Goal: Understand process/instructions

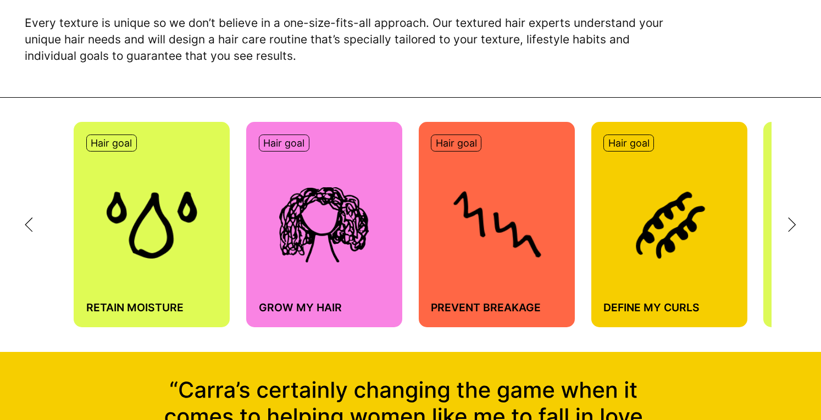
scroll to position [548, 0]
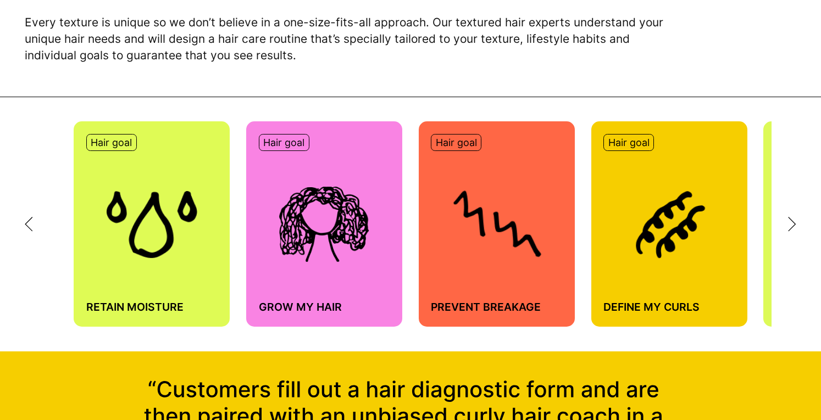
click at [787, 231] on div "Hair goal Retain moisture Hair goal Grow my hair Hair goal Prevent breakage Hai…" at bounding box center [410, 224] width 821 height 254
click at [789, 227] on icon at bounding box center [792, 224] width 8 height 15
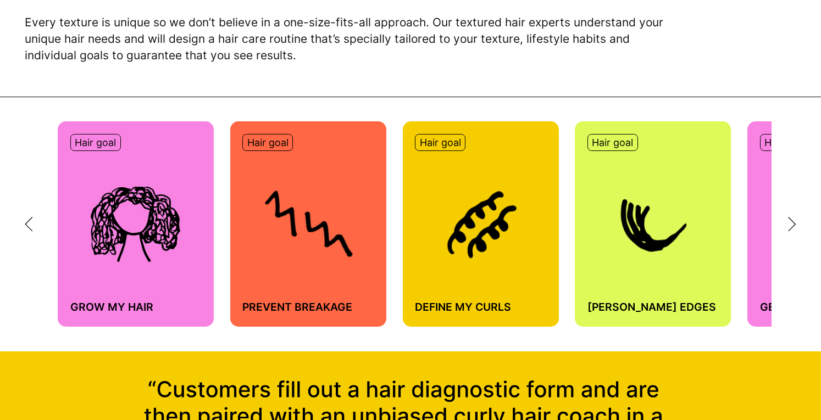
scroll to position [0, 205]
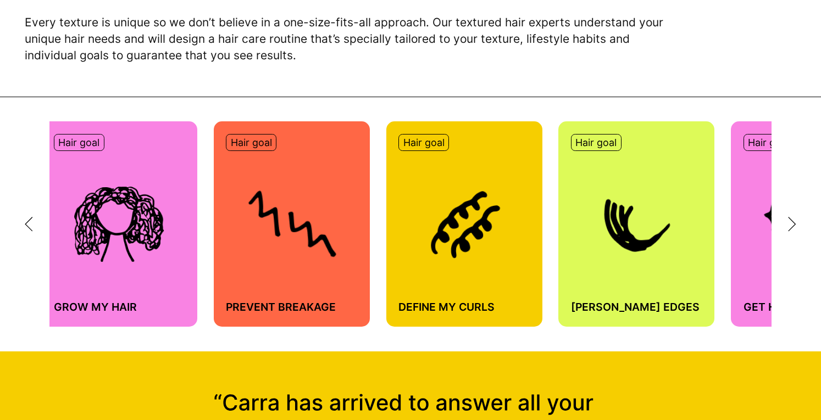
click at [789, 227] on icon at bounding box center [792, 224] width 8 height 15
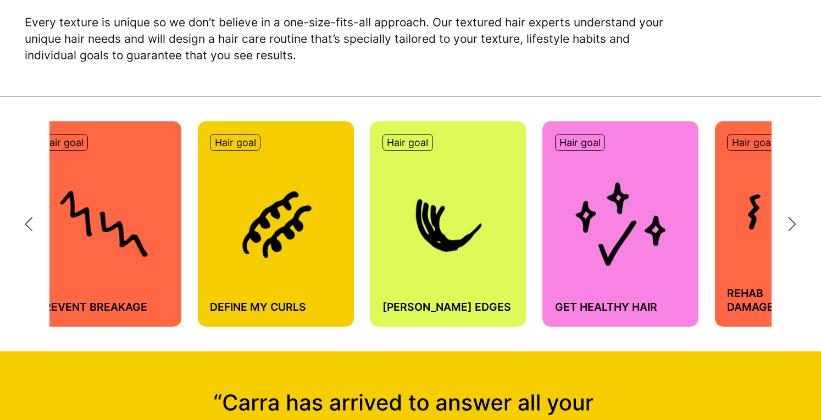
scroll to position [0, 410]
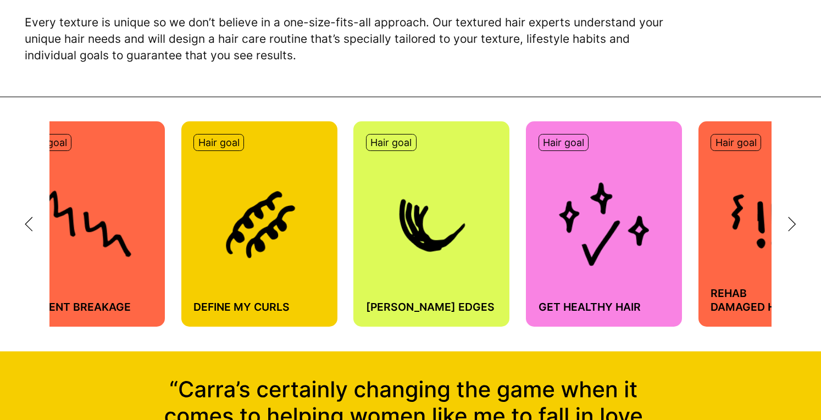
click at [789, 227] on icon at bounding box center [792, 224] width 8 height 15
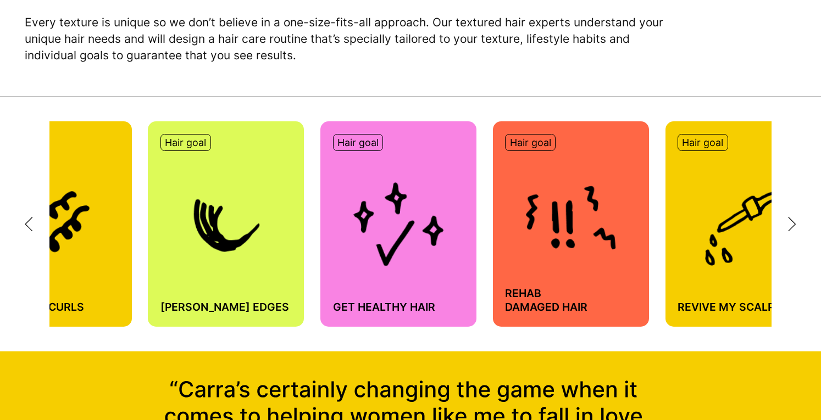
click at [789, 227] on icon at bounding box center [792, 224] width 8 height 15
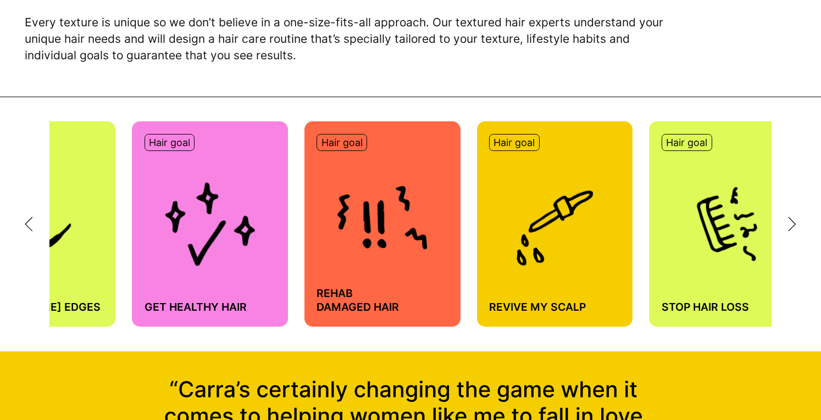
scroll to position [0, 820]
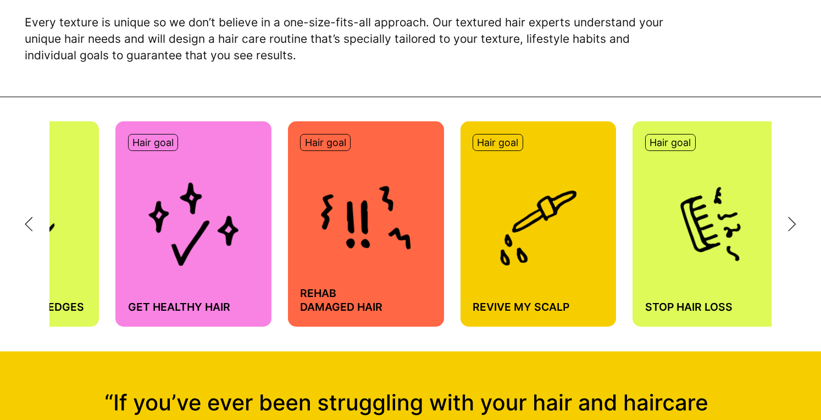
click at [792, 225] on icon at bounding box center [792, 224] width 8 height 15
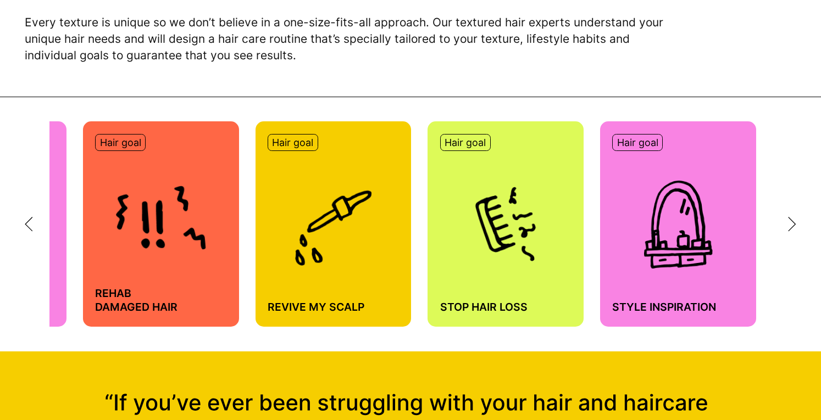
click at [792, 225] on icon at bounding box center [792, 224] width 8 height 15
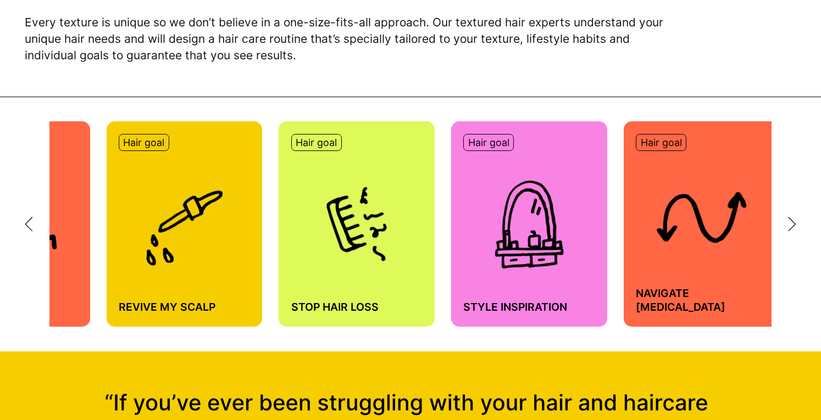
scroll to position [0, 1190]
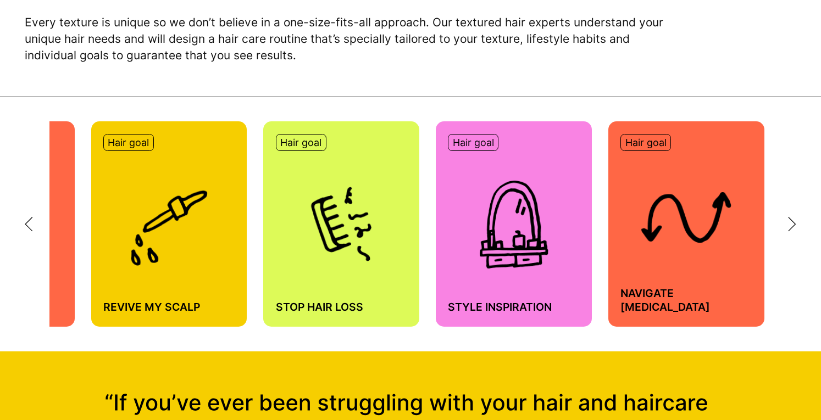
click at [792, 225] on icon at bounding box center [792, 224] width 8 height 15
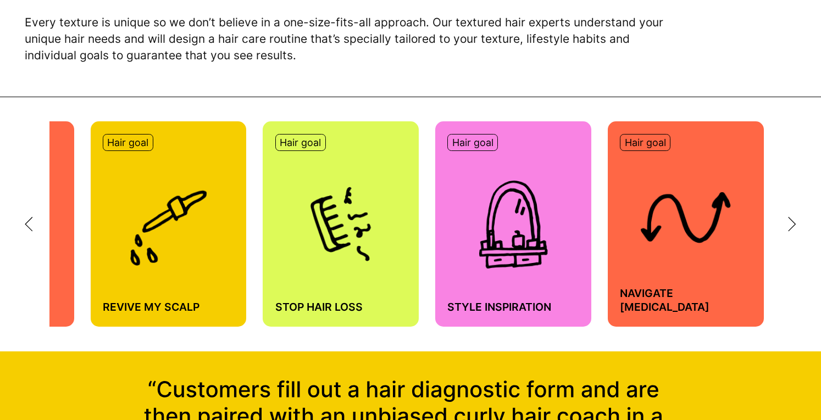
click at [792, 225] on icon at bounding box center [792, 224] width 8 height 15
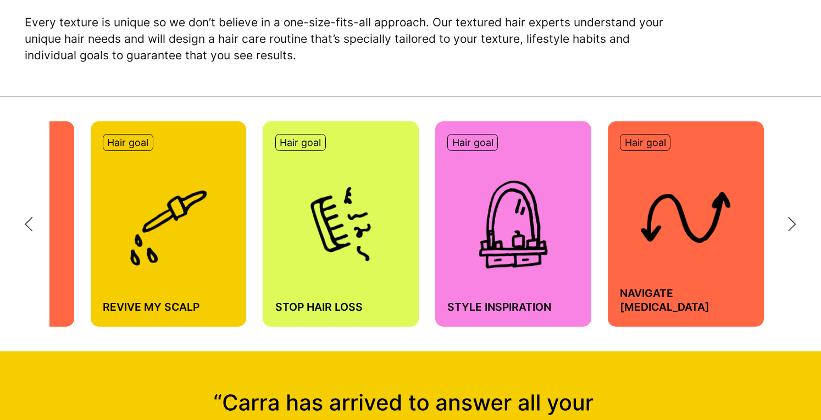
click at [31, 228] on icon at bounding box center [29, 224] width 8 height 15
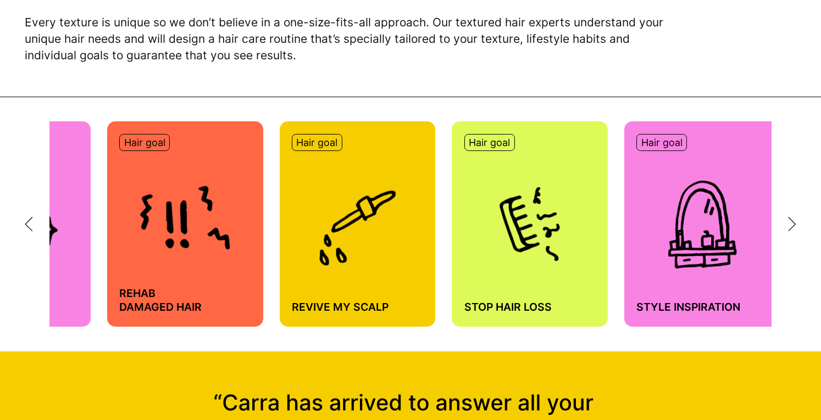
click at [31, 228] on icon at bounding box center [29, 224] width 8 height 15
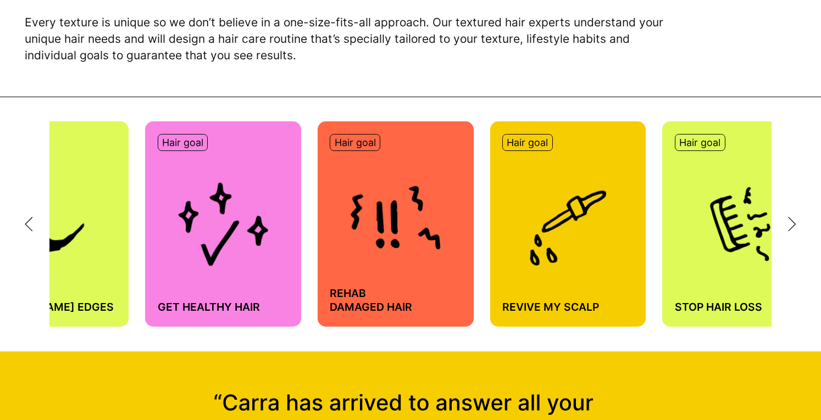
click at [31, 228] on icon at bounding box center [29, 224] width 8 height 15
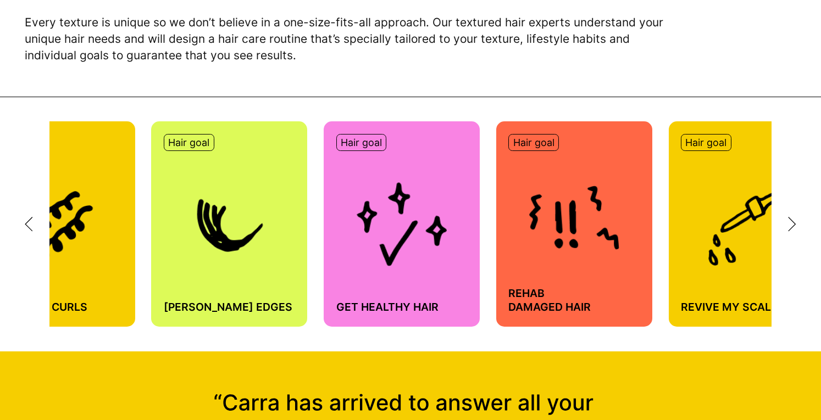
click at [31, 228] on icon at bounding box center [29, 224] width 8 height 15
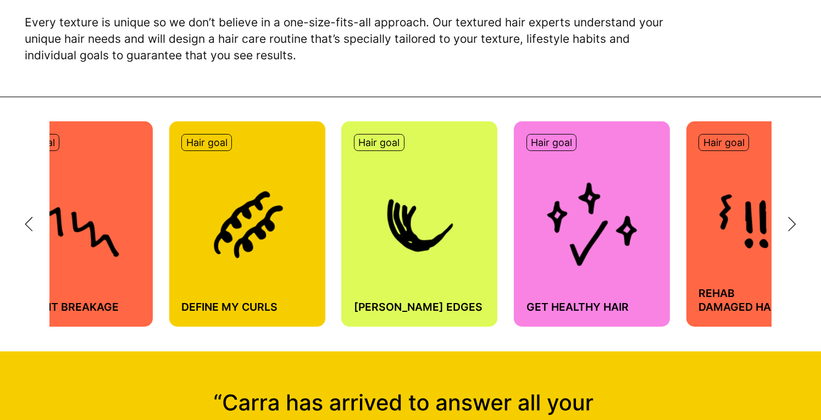
click at [31, 228] on icon at bounding box center [29, 224] width 8 height 15
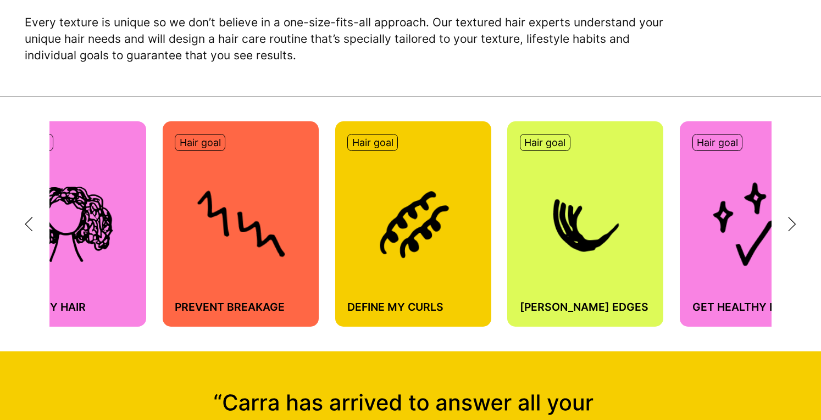
click at [31, 228] on icon at bounding box center [29, 224] width 8 height 15
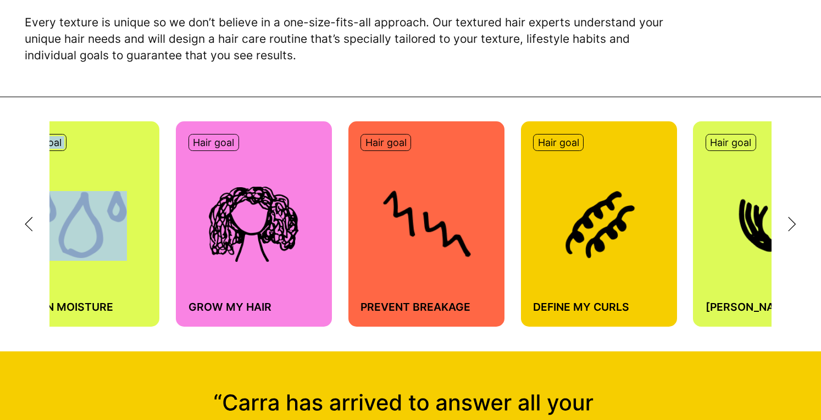
scroll to position [0, 19]
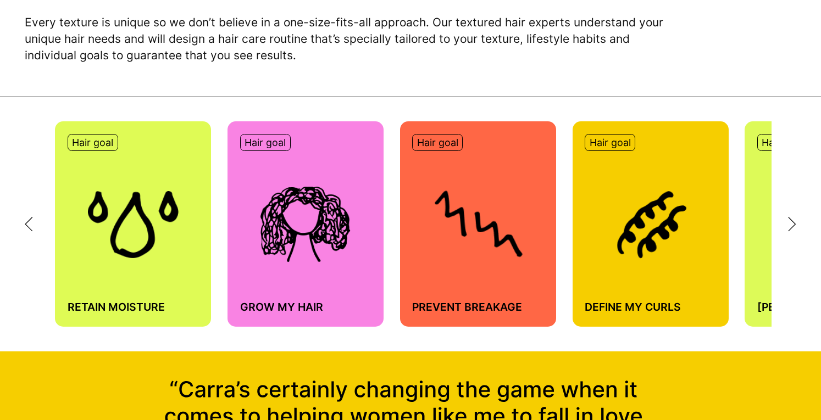
click at [31, 228] on icon at bounding box center [29, 224] width 8 height 15
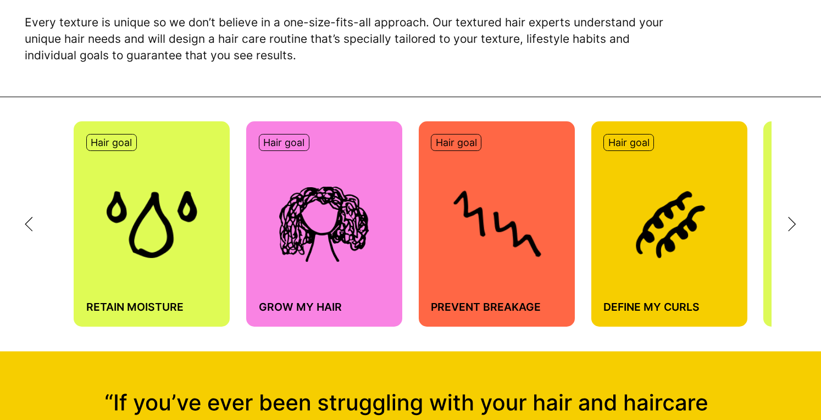
click at [662, 230] on img at bounding box center [668, 224] width 90 height 69
click at [673, 306] on h4 "Define my curls" at bounding box center [668, 307] width 131 height 14
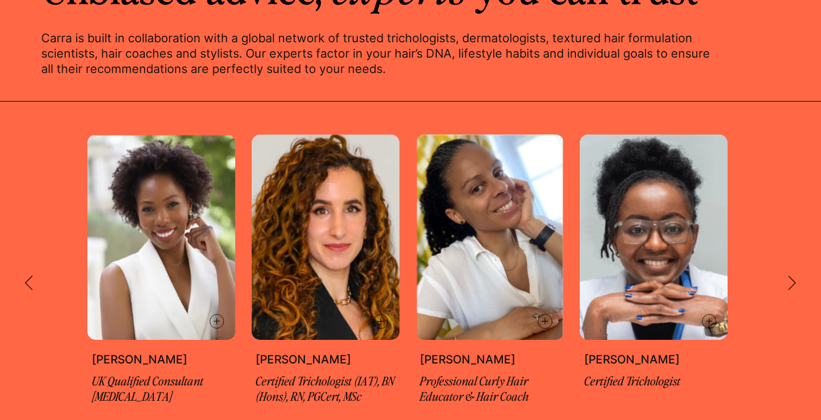
scroll to position [1812, 0]
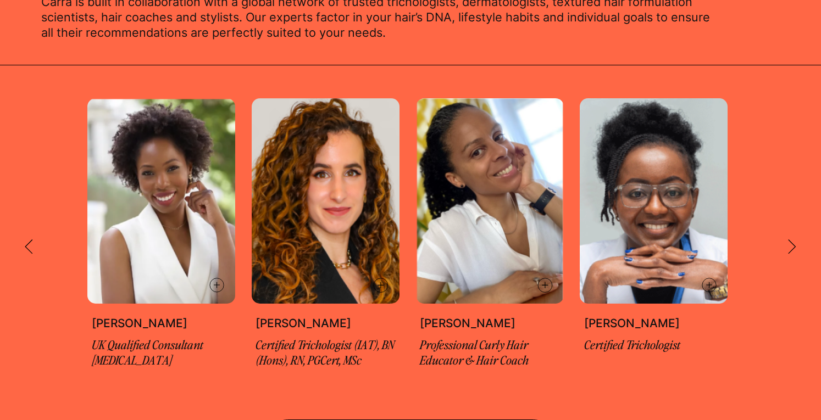
click at [789, 244] on icon at bounding box center [792, 246] width 8 height 15
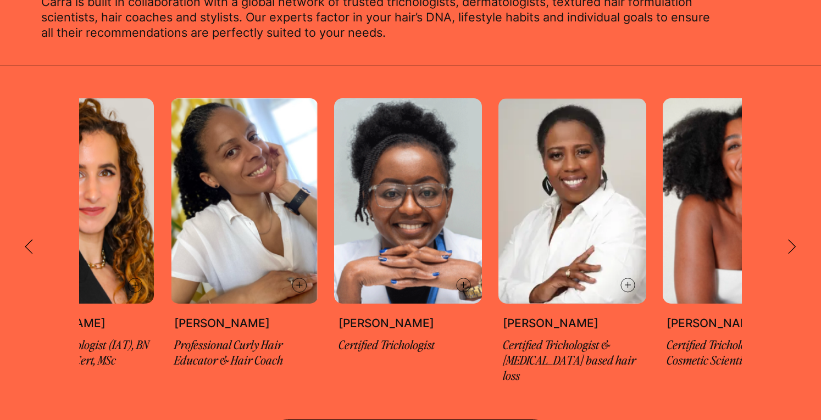
scroll to position [0, 246]
click at [789, 244] on icon at bounding box center [792, 246] width 8 height 15
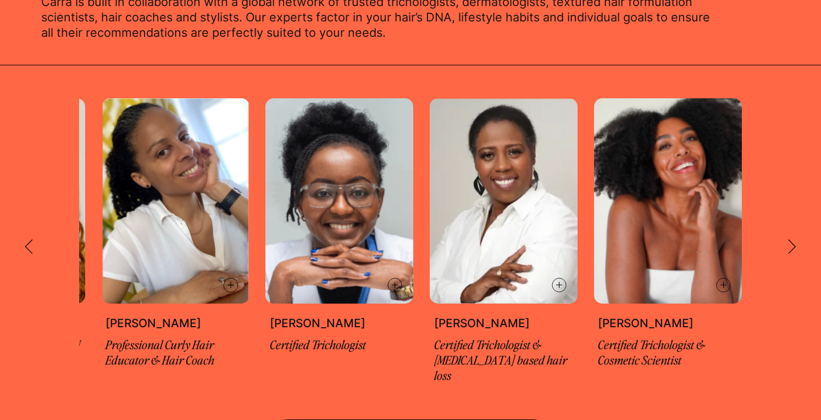
scroll to position [0, 322]
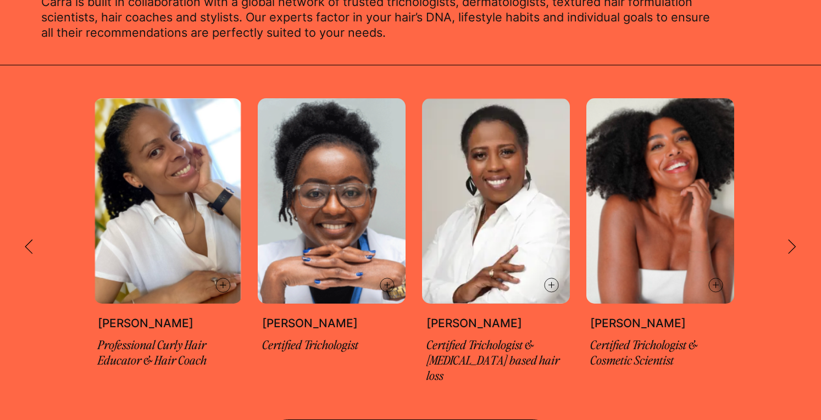
click at [789, 244] on icon at bounding box center [792, 246] width 8 height 15
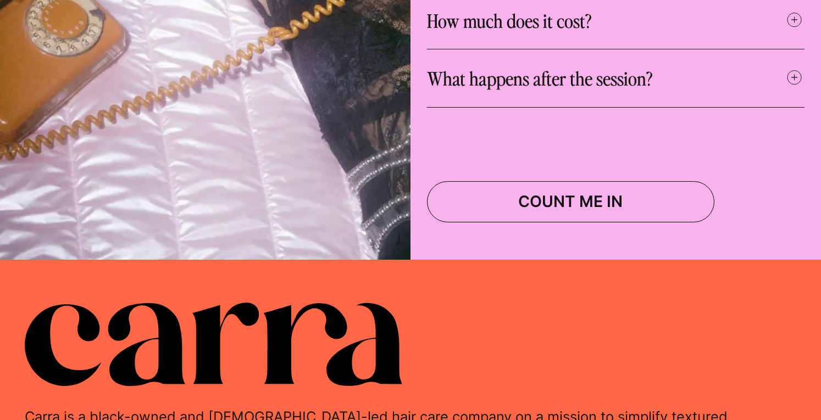
scroll to position [4109, 0]
